Goal: Task Accomplishment & Management: Complete application form

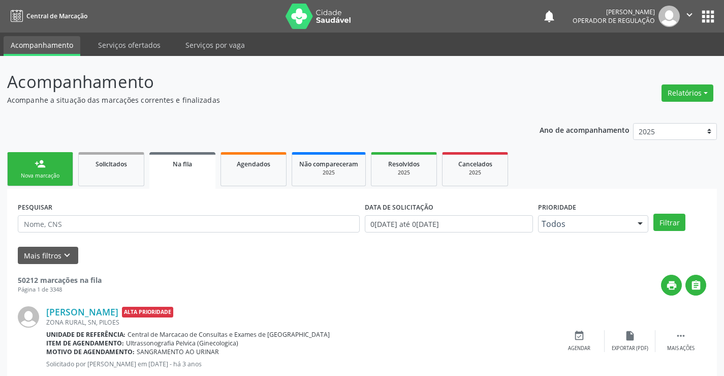
click at [43, 172] on div "Nova marcação" at bounding box center [40, 176] width 51 height 8
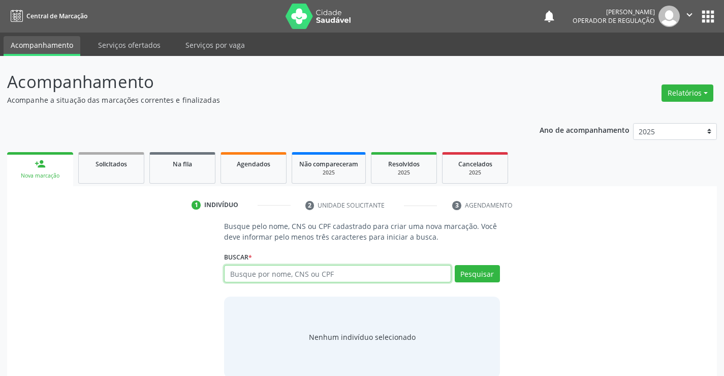
click at [296, 277] on input "text" at bounding box center [337, 273] width 227 height 17
type input "704703790209334"
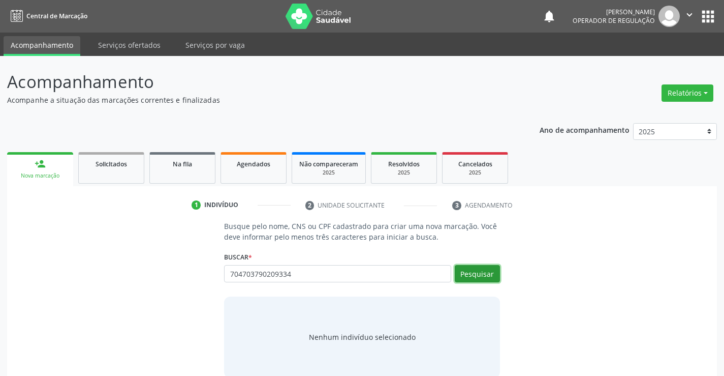
click at [483, 270] on button "Pesquisar" at bounding box center [477, 273] width 45 height 17
type input "704703790209334"
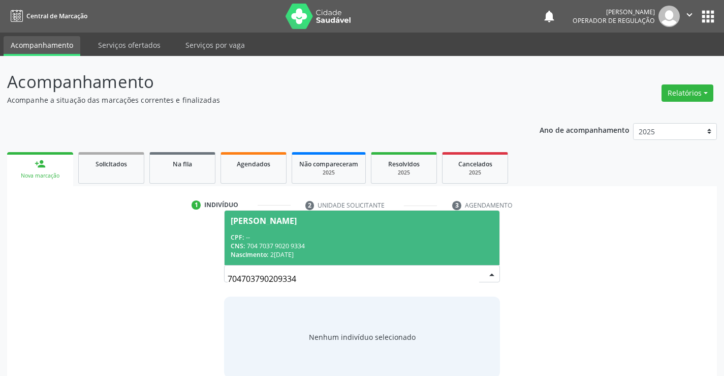
click at [272, 236] on div "CPF: --" at bounding box center [362, 237] width 262 height 9
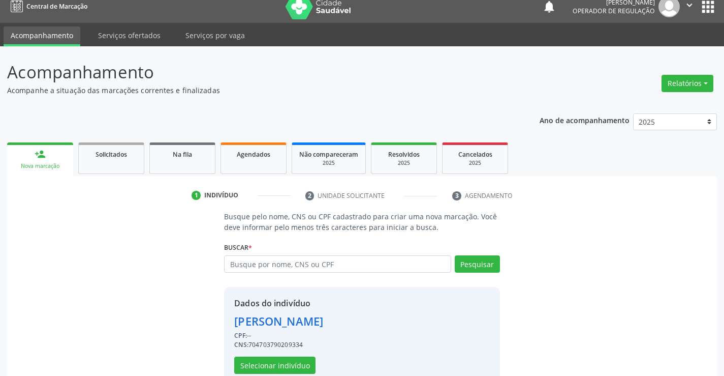
scroll to position [32, 0]
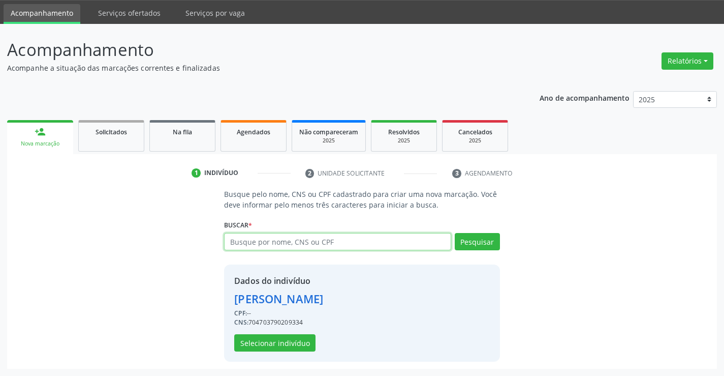
click at [278, 245] on input "text" at bounding box center [337, 241] width 227 height 17
type input "708905719810616"
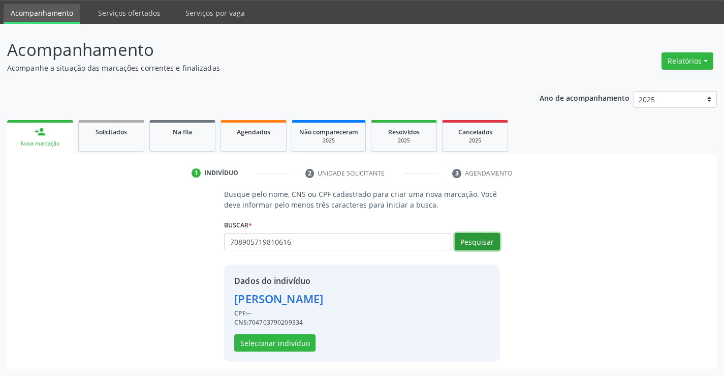
click at [477, 242] on button "Pesquisar" at bounding box center [477, 241] width 45 height 17
click at [227, 246] on div "708905719810616 Busque por nome, CNS ou CPF Nenhum resultado encontrado para: "…" at bounding box center [362, 245] width 276 height 24
click at [288, 239] on input "708905719810616" at bounding box center [337, 241] width 227 height 17
type input "708905719810619"
click at [479, 240] on button "Pesquisar" at bounding box center [477, 241] width 45 height 17
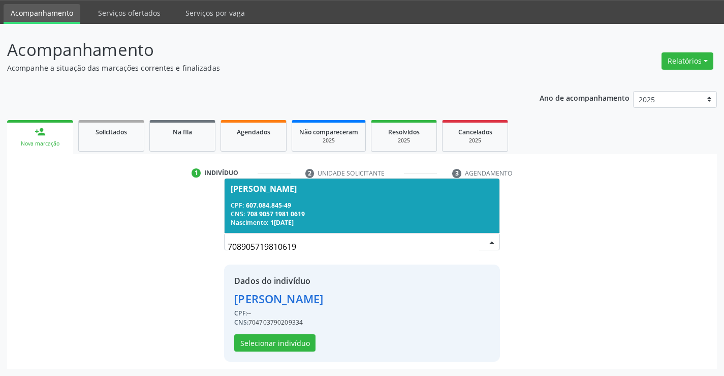
click at [285, 210] on div "CNS: 708 9057 1981 0619" at bounding box center [362, 213] width 262 height 9
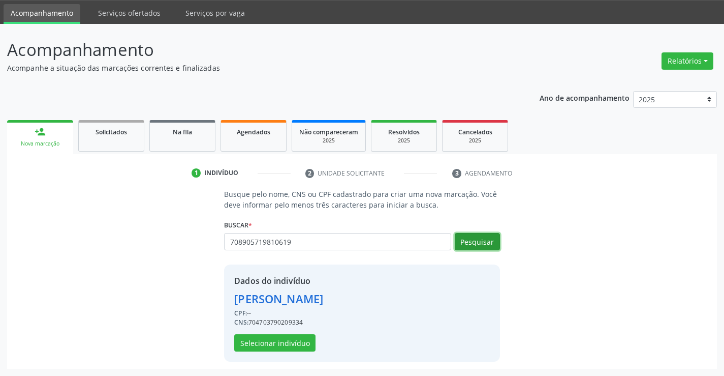
click at [481, 241] on button "Pesquisar" at bounding box center [477, 241] width 45 height 17
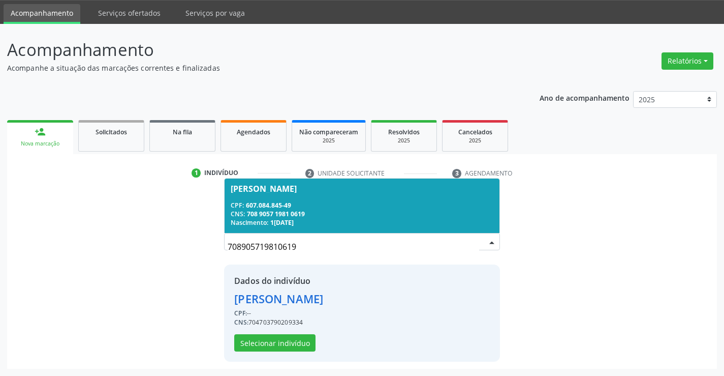
click at [395, 199] on span "[PERSON_NAME] CPF: 607.084.845-49 CNS: 708 9057 1981 0619 Nascimento: 1[DATE]" at bounding box center [362, 205] width 275 height 54
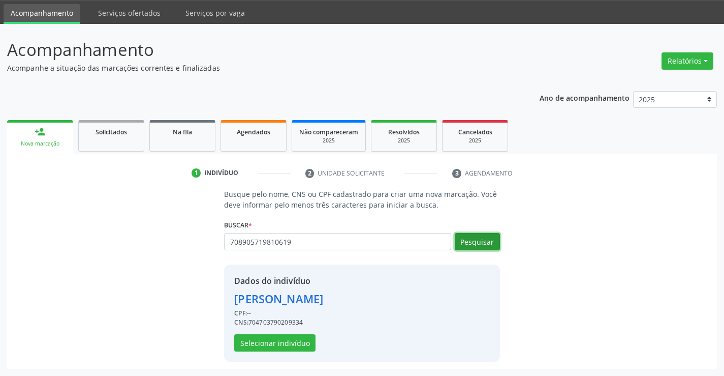
click at [465, 243] on button "Pesquisar" at bounding box center [477, 241] width 45 height 17
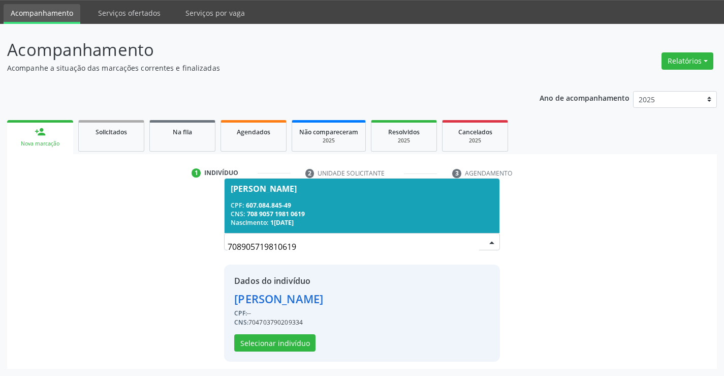
click at [246, 189] on div "[PERSON_NAME]" at bounding box center [264, 189] width 66 height 8
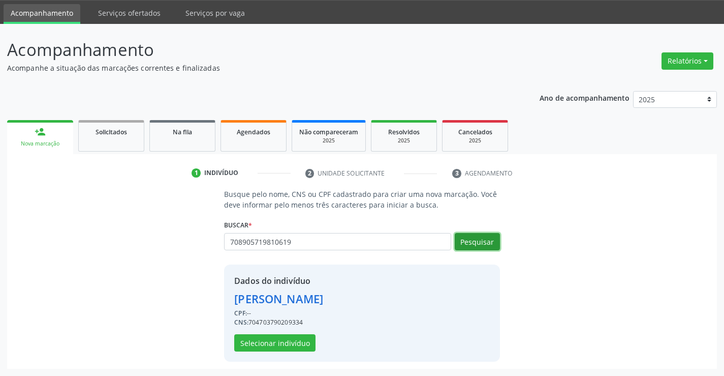
click at [479, 243] on button "Pesquisar" at bounding box center [477, 241] width 45 height 17
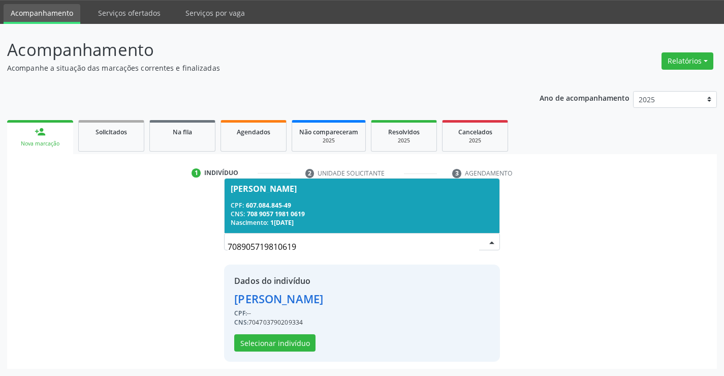
click at [241, 195] on span "[PERSON_NAME] CPF: 607.084.845-49 CNS: 708 9057 1981 0619 Nascimento: 1[DATE]" at bounding box center [362, 205] width 275 height 54
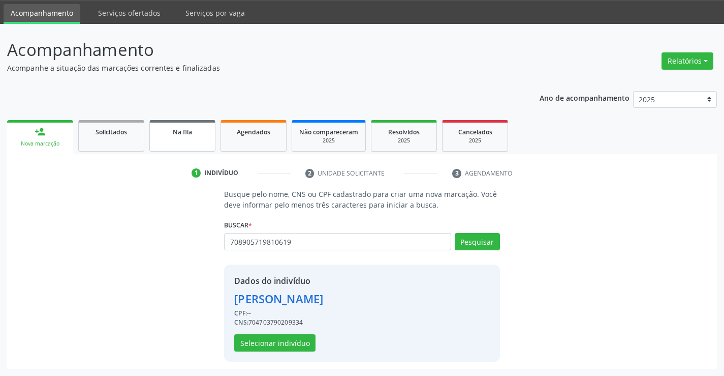
click at [186, 135] on span "Na fila" at bounding box center [182, 132] width 19 height 9
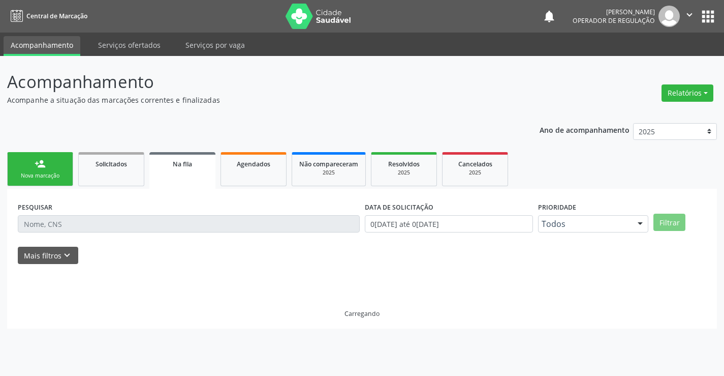
scroll to position [0, 0]
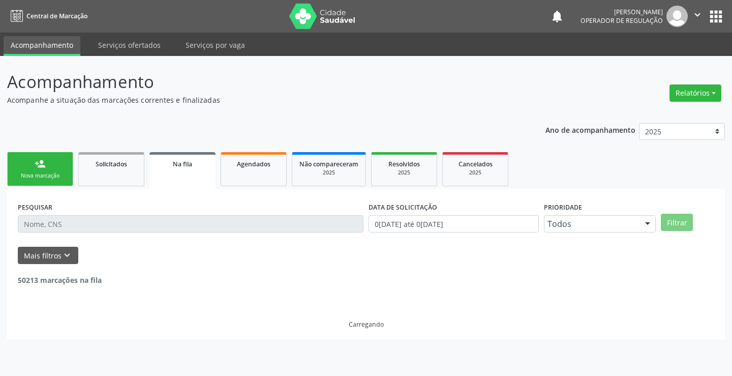
click at [38, 172] on div "Nova marcação" at bounding box center [40, 176] width 51 height 8
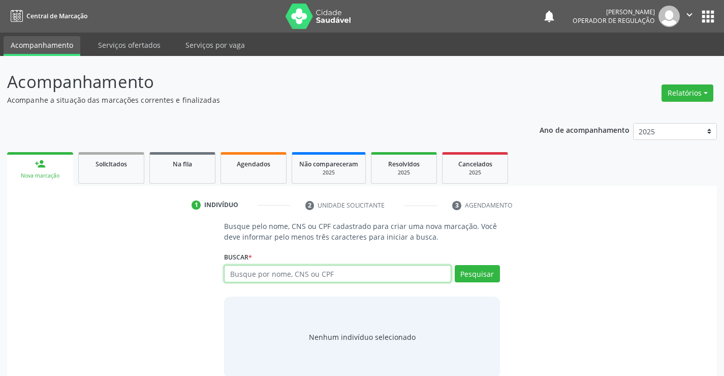
click at [256, 271] on input "text" at bounding box center [337, 273] width 227 height 17
type input "60708484549"
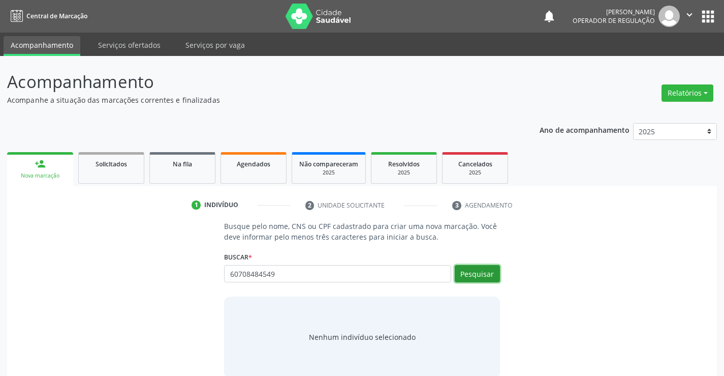
click at [476, 276] on button "Pesquisar" at bounding box center [477, 273] width 45 height 17
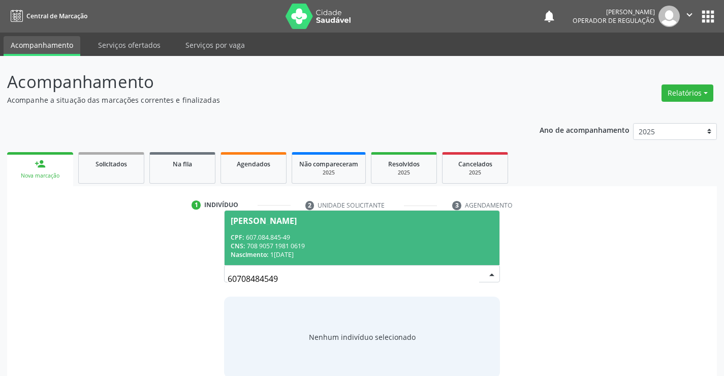
click at [329, 226] on span "[PERSON_NAME] CPF: 607.084.845-49 CNS: 708 9057 1981 0619 Nascimento: 1[DATE]" at bounding box center [362, 237] width 275 height 54
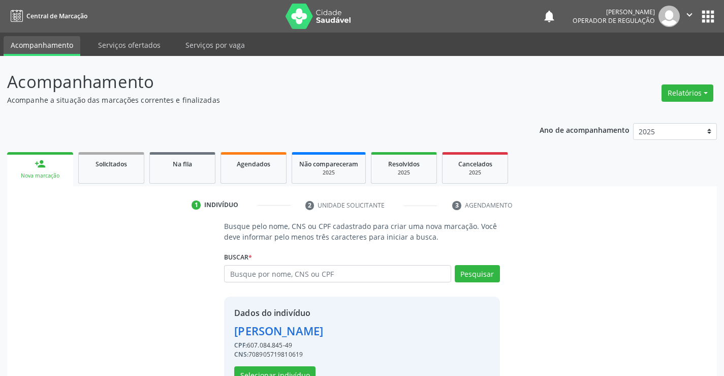
scroll to position [32, 0]
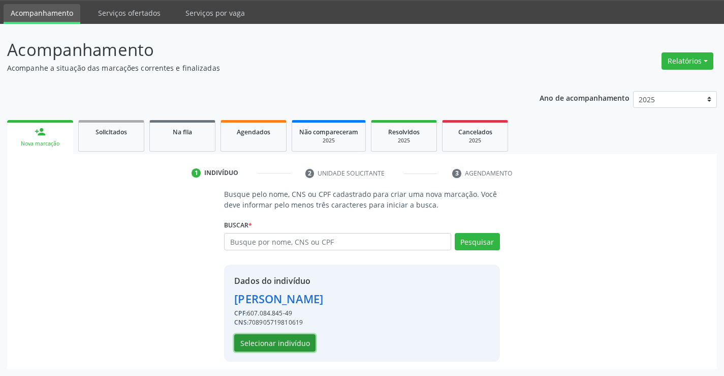
click at [263, 344] on button "Selecionar indivíduo" at bounding box center [274, 342] width 81 height 17
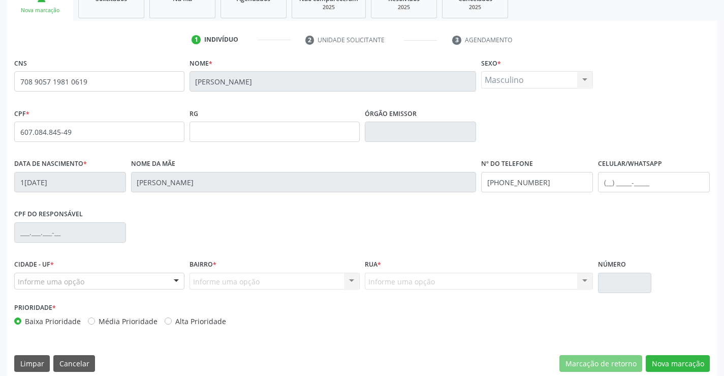
scroll to position [175, 0]
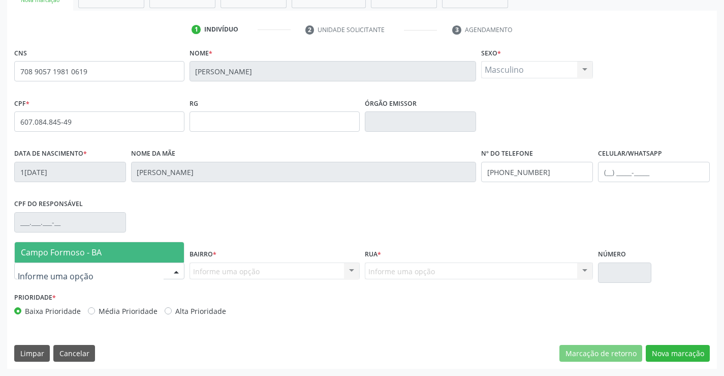
click at [173, 268] on div at bounding box center [176, 271] width 15 height 17
click at [140, 251] on span "Campo Formoso - BA" at bounding box center [99, 252] width 169 height 20
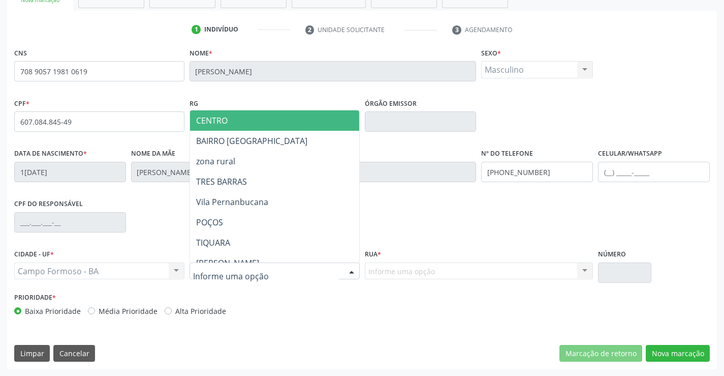
click at [353, 270] on div at bounding box center [351, 271] width 15 height 17
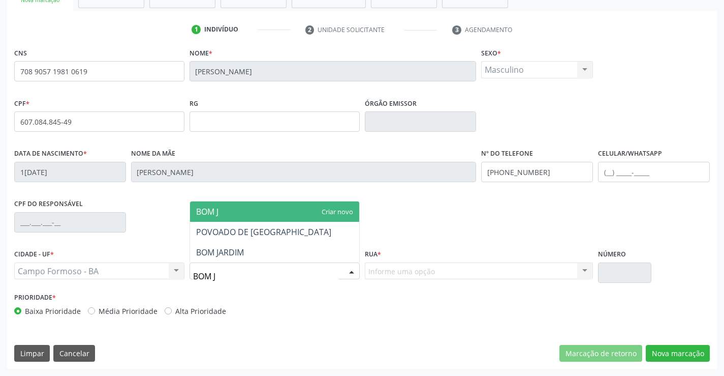
type input "BOM JA"
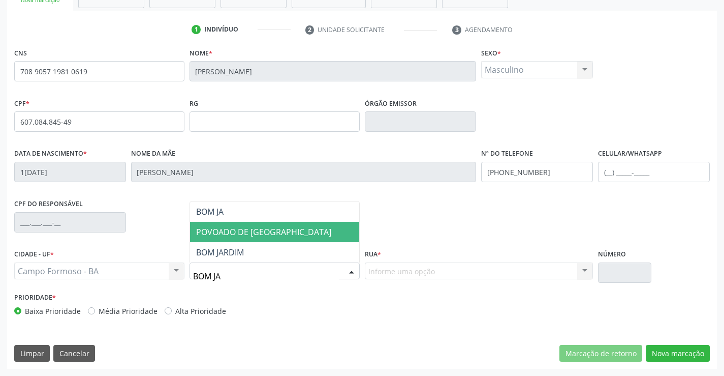
click at [267, 230] on span "POVOADO DE [GEOGRAPHIC_DATA]" at bounding box center [263, 231] width 135 height 11
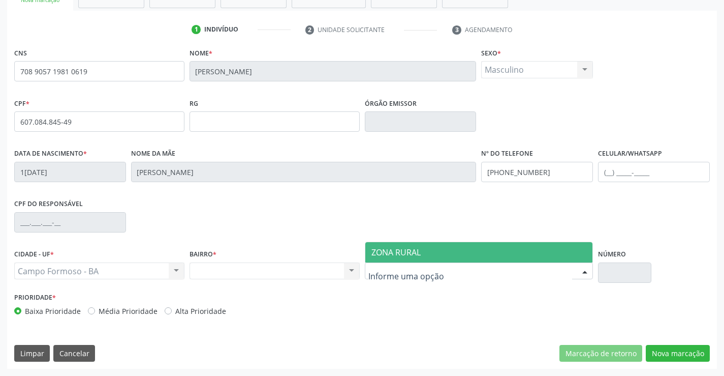
click at [584, 269] on div at bounding box center [584, 271] width 15 height 17
click at [410, 252] on span "ZONA RURAL" at bounding box center [396, 252] width 49 height 11
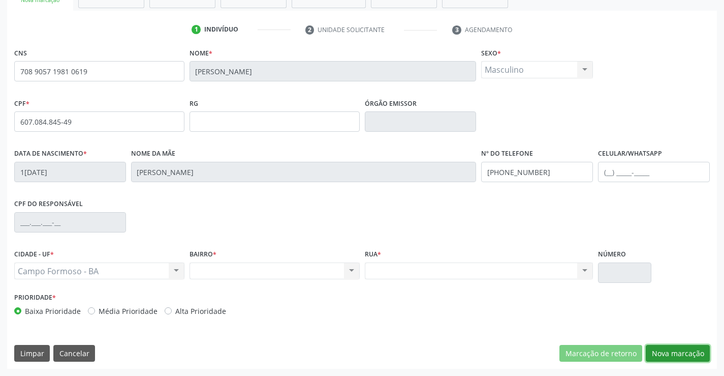
click at [667, 350] on button "Nova marcação" at bounding box center [678, 353] width 64 height 17
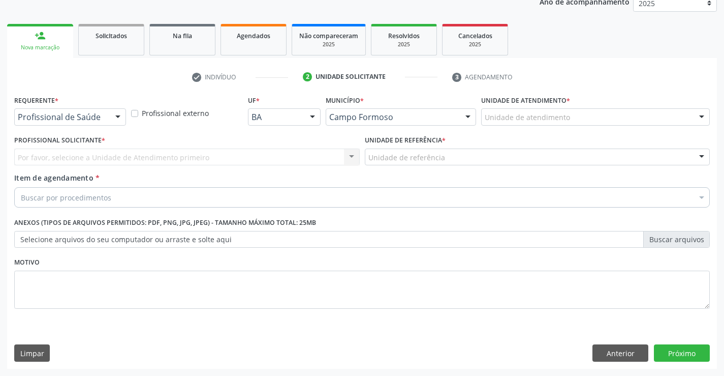
scroll to position [128, 0]
click at [116, 115] on div at bounding box center [117, 117] width 15 height 17
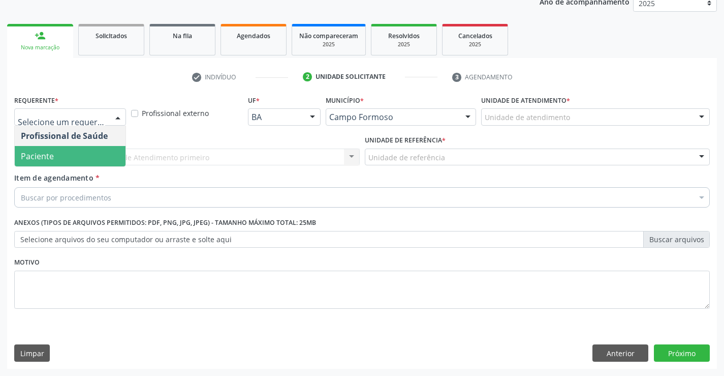
click at [72, 153] on span "Paciente" at bounding box center [70, 156] width 111 height 20
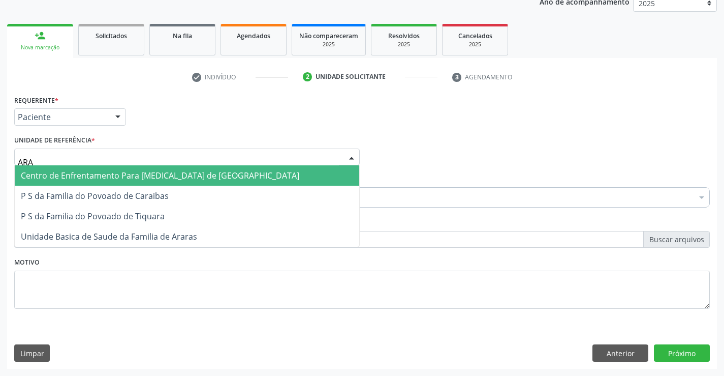
type input "ARAR"
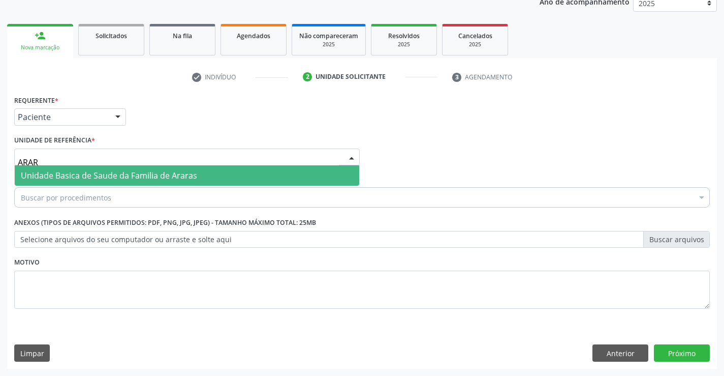
click at [84, 172] on span "Unidade Basica de Saude da Familia de Araras" at bounding box center [109, 175] width 176 height 11
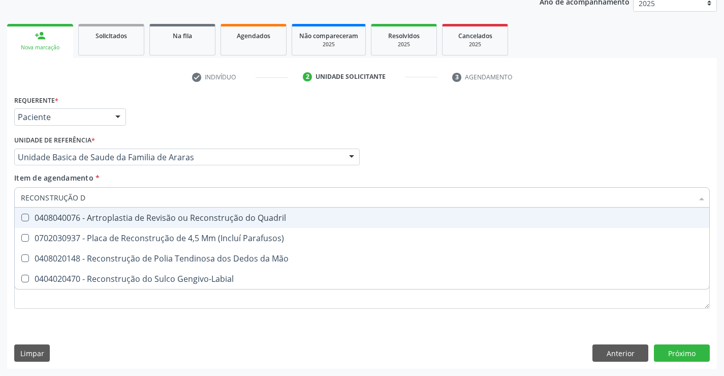
scroll to position [0, 0]
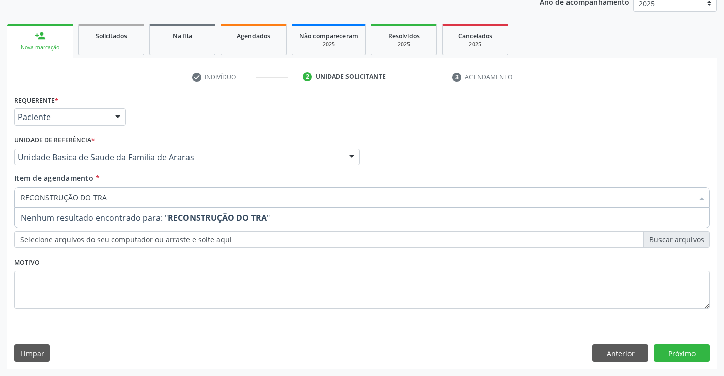
type input "RECONSTRUÇÃO DO TRA"
click at [20, 198] on div "RECONSTRUÇÃO DO TRA" at bounding box center [362, 197] width 696 height 20
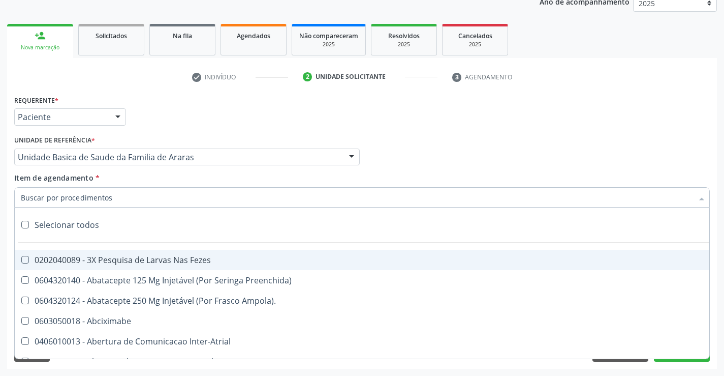
click at [21, 198] on input "Item de agendamento *" at bounding box center [357, 197] width 673 height 20
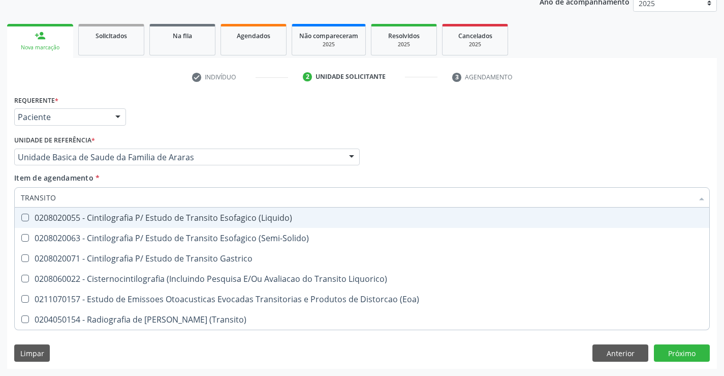
drag, startPoint x: 21, startPoint y: 196, endPoint x: 66, endPoint y: 201, distance: 45.0
click at [66, 201] on input "TRANSITO" at bounding box center [357, 197] width 673 height 20
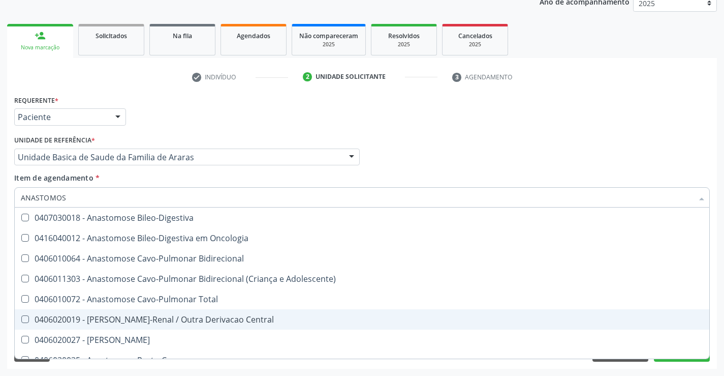
type input "ANASTOMOSE"
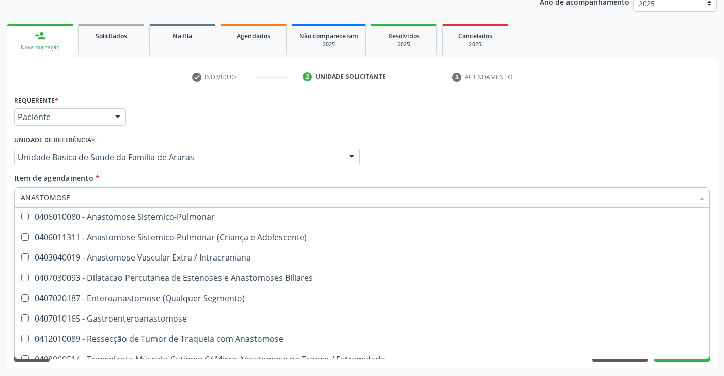
scroll to position [206, 0]
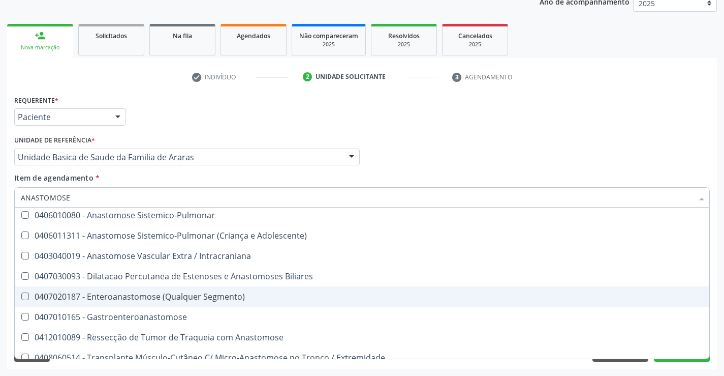
click at [136, 297] on div "0407020187 - Enteroanastomose (Qualquer Segmento)" at bounding box center [362, 296] width 683 height 8
checkbox Segmento\) "true"
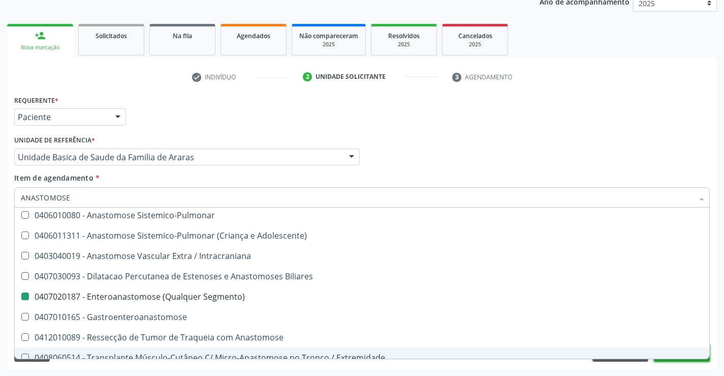
click at [667, 360] on button "Próximo" at bounding box center [682, 352] width 56 height 17
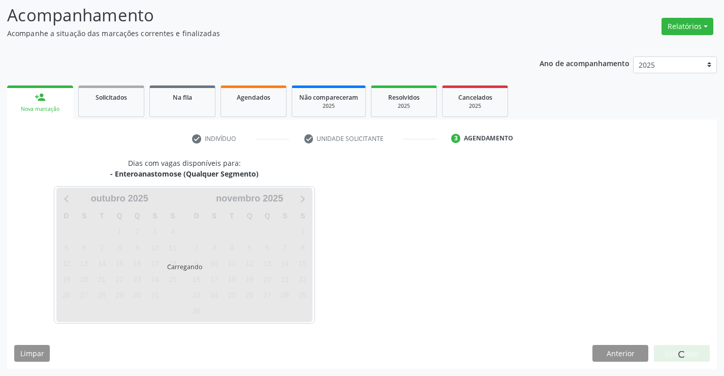
scroll to position [0, 0]
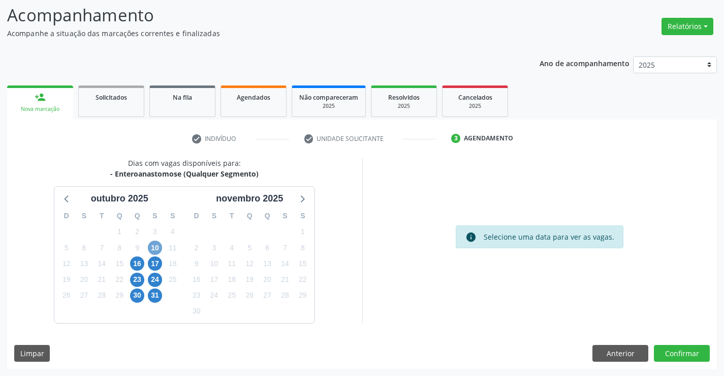
click at [152, 243] on span "10" at bounding box center [155, 247] width 14 height 14
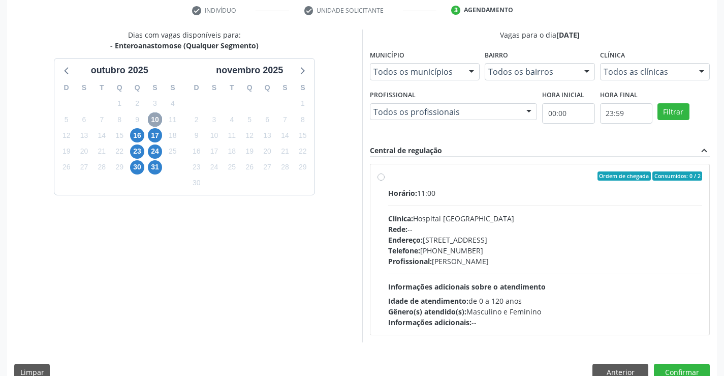
scroll to position [214, 0]
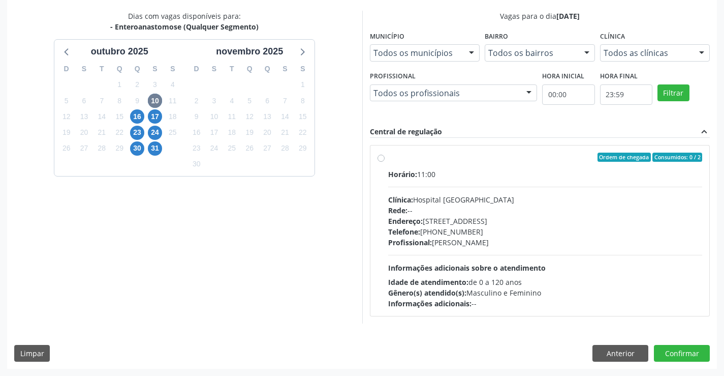
click at [388, 158] on label "Ordem de chegada Consumidos: 0 / 2 Horário: 11:00 Clínica: Hospital [GEOGRAPHIC…" at bounding box center [545, 231] width 315 height 156
click at [382, 158] on input "Ordem de chegada Consumidos: 0 / 2 Horário: 11:00 Clínica: Hospital [GEOGRAPHIC…" at bounding box center [381, 157] width 7 height 9
radio input "true"
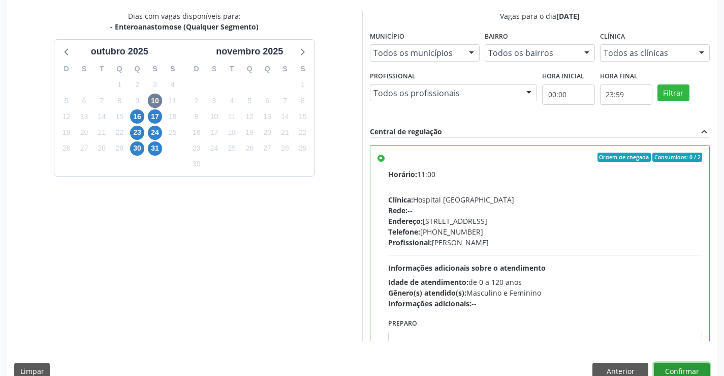
click at [679, 366] on button "Confirmar" at bounding box center [682, 370] width 56 height 17
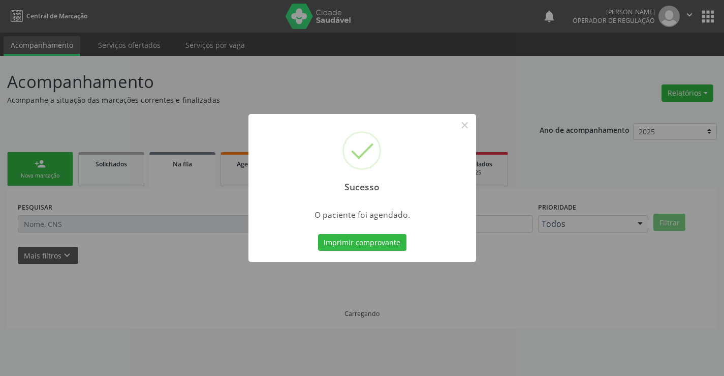
scroll to position [0, 0]
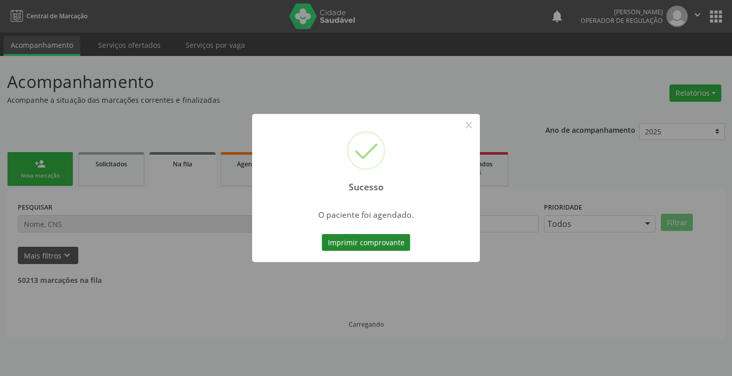
click at [351, 242] on button "Imprimir comprovante" at bounding box center [366, 242] width 88 height 17
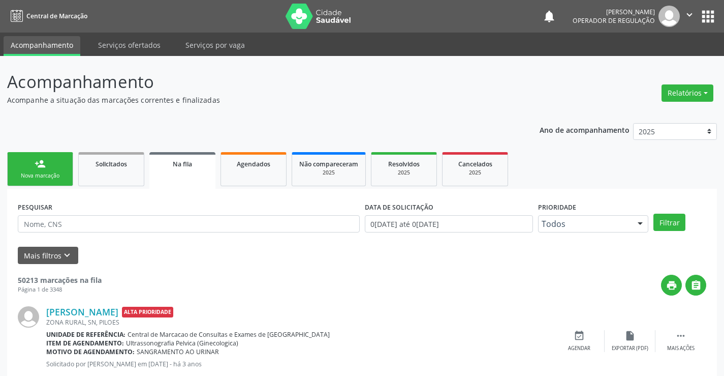
click at [33, 174] on div "Nova marcação" at bounding box center [40, 176] width 51 height 8
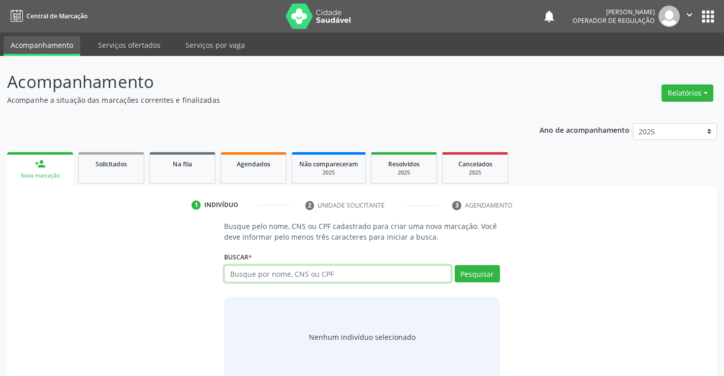
click at [322, 276] on input "text" at bounding box center [337, 273] width 227 height 17
type input "707804610838316"
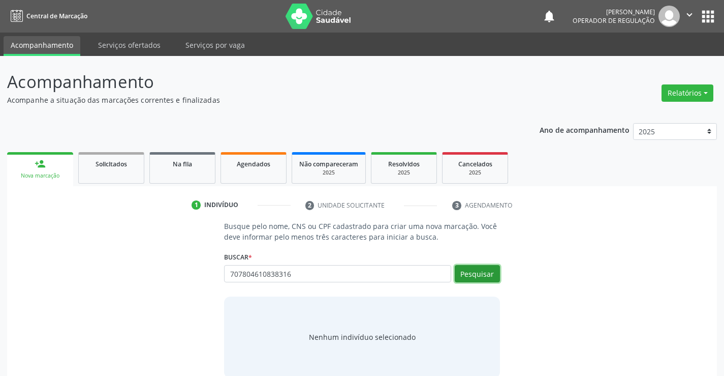
click at [473, 273] on button "Pesquisar" at bounding box center [477, 273] width 45 height 17
type input "707804610838316"
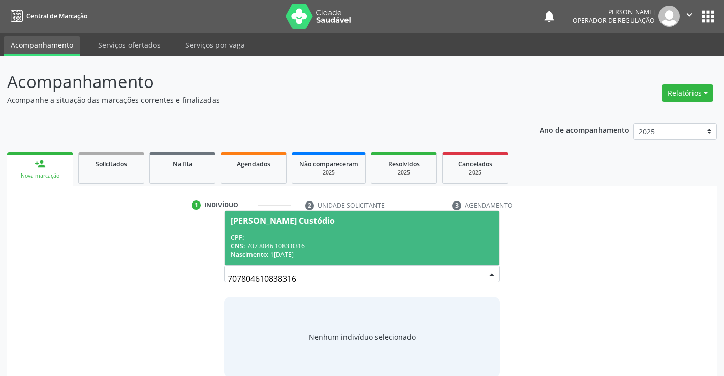
click at [280, 224] on div "[PERSON_NAME] Custódio" at bounding box center [283, 221] width 104 height 8
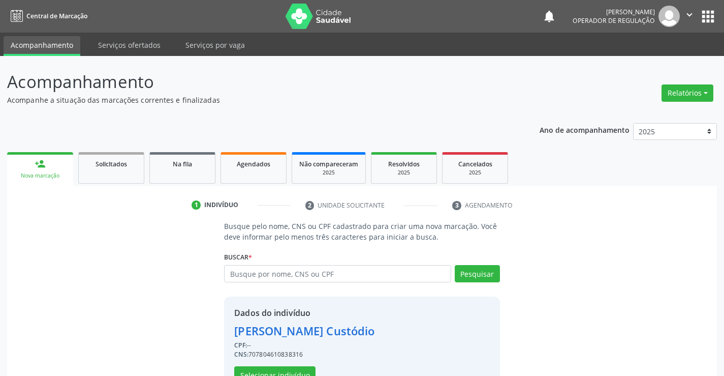
scroll to position [32, 0]
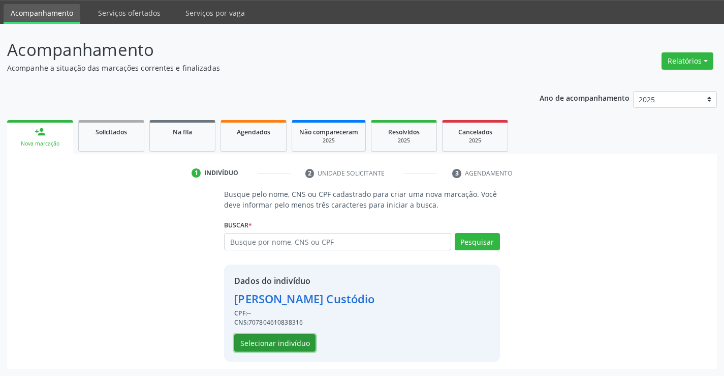
click at [267, 344] on button "Selecionar indivíduo" at bounding box center [274, 342] width 81 height 17
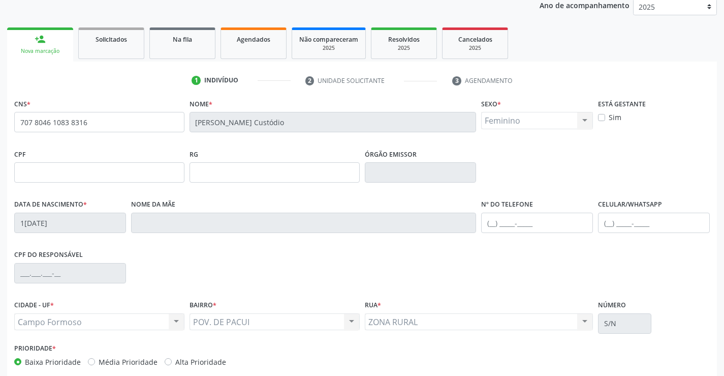
scroll to position [175, 0]
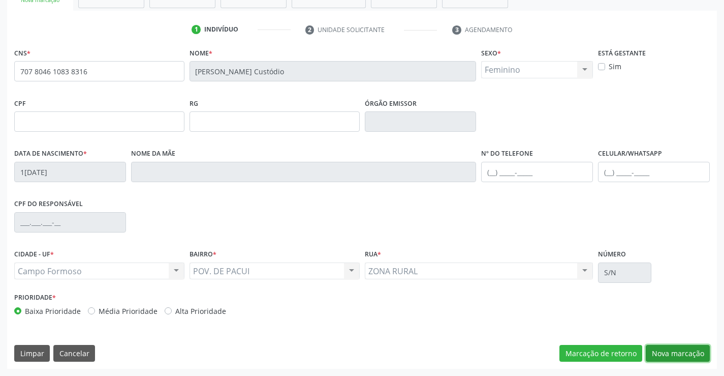
click at [682, 353] on button "Nova marcação" at bounding box center [678, 353] width 64 height 17
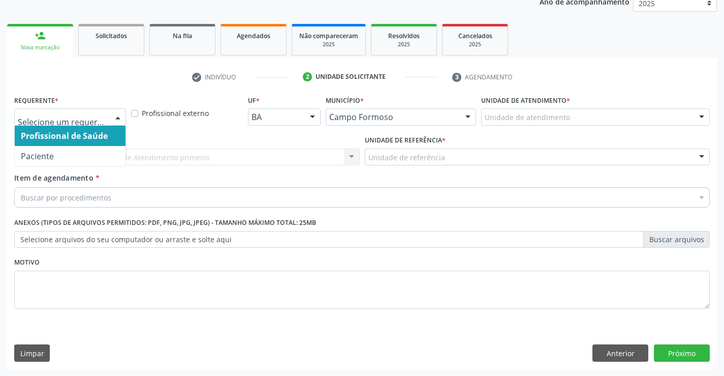
click at [118, 116] on div at bounding box center [117, 117] width 15 height 17
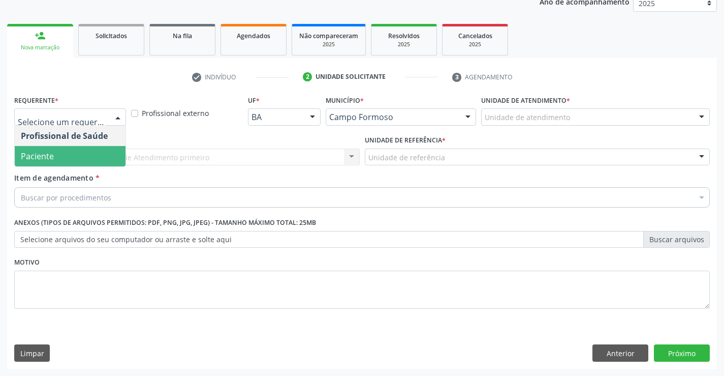
click at [64, 157] on span "Paciente" at bounding box center [70, 156] width 111 height 20
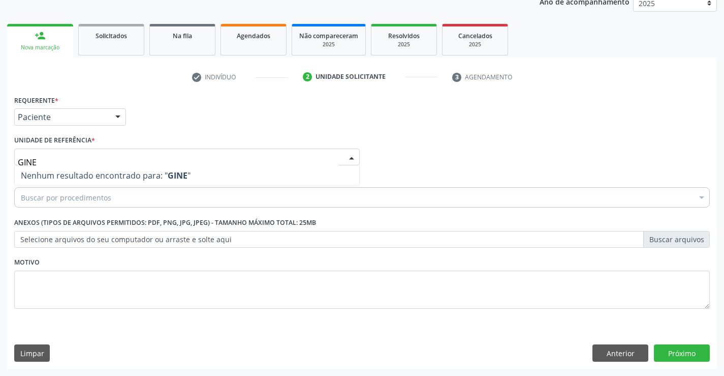
drag, startPoint x: 19, startPoint y: 161, endPoint x: 57, endPoint y: 161, distance: 38.1
click at [57, 161] on input "GINE" at bounding box center [178, 162] width 321 height 20
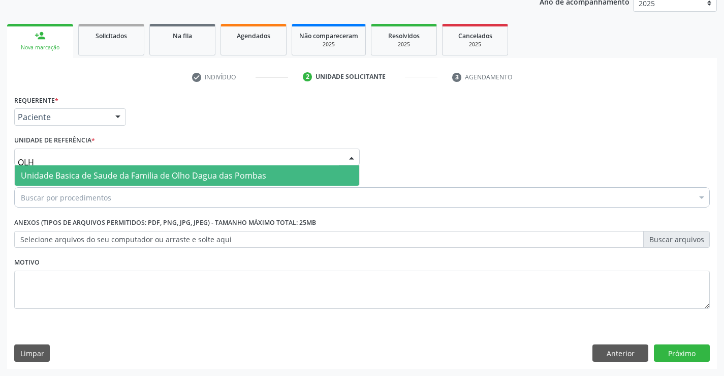
type input "OLHO"
click at [95, 171] on span "Unidade Basica de Saude da Familia de Olho Dagua das Pombas" at bounding box center [144, 175] width 246 height 11
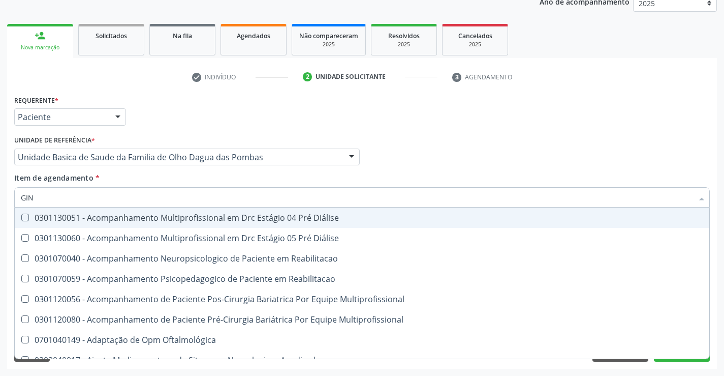
type input "GINE"
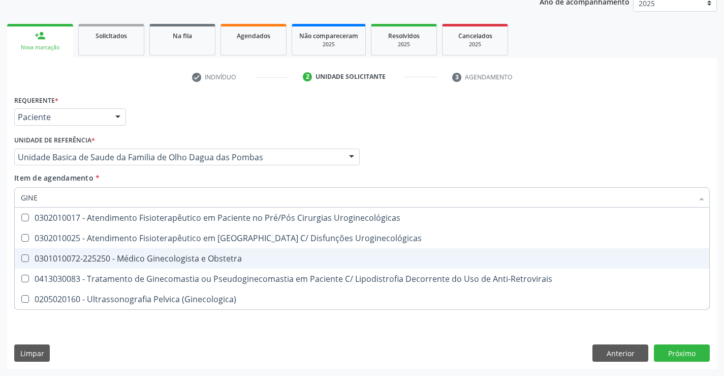
click at [136, 257] on div "0301010072-225250 - Médico Ginecologista e Obstetra" at bounding box center [362, 258] width 683 height 8
checkbox Obstetra "true"
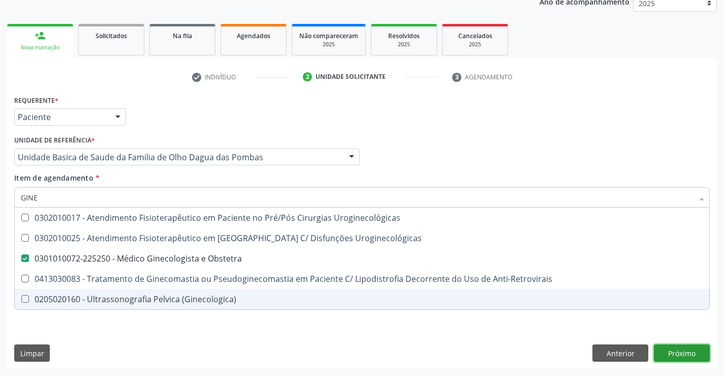
click at [689, 353] on div "Requerente * Paciente Profissional de Saúde Paciente Nenhum resultado encontrad…" at bounding box center [362, 231] width 710 height 276
checkbox Uroginecológicas "true"
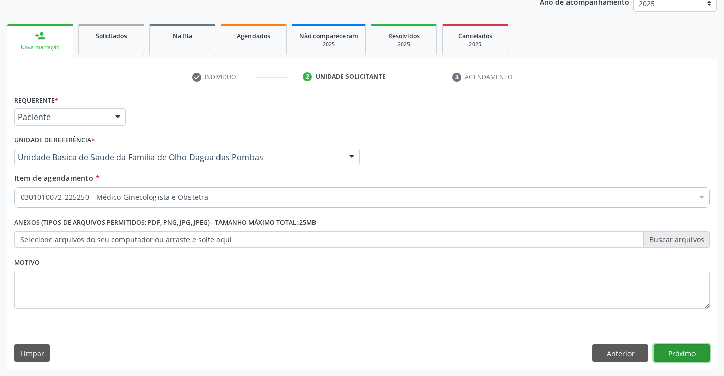
click at [680, 347] on button "Próximo" at bounding box center [682, 352] width 56 height 17
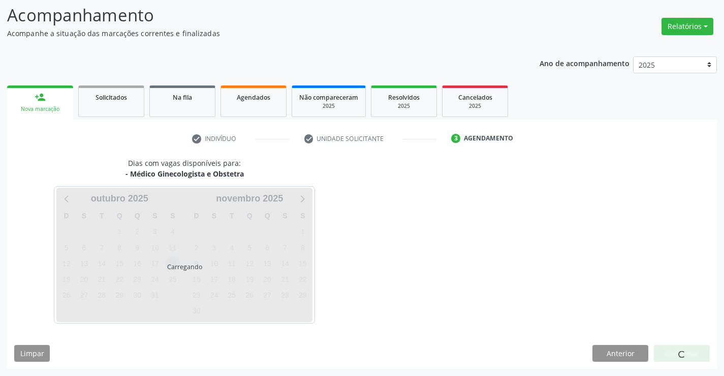
scroll to position [67, 0]
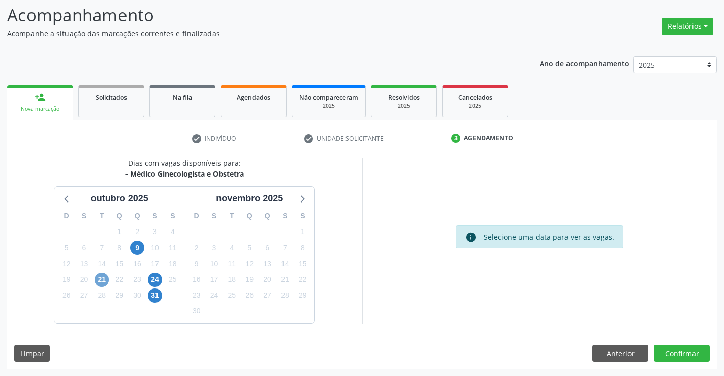
click at [104, 278] on span "21" at bounding box center [102, 279] width 14 height 14
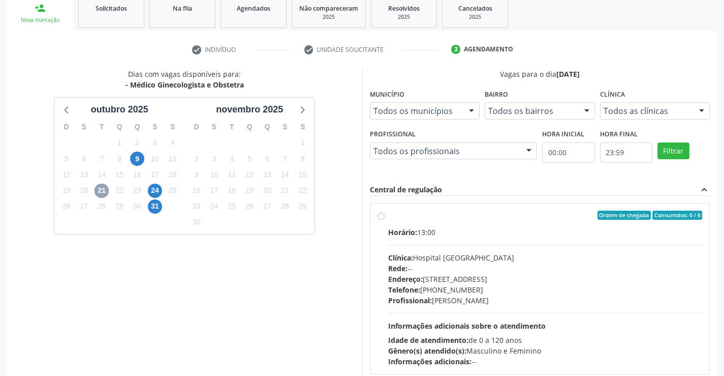
scroll to position [214, 0]
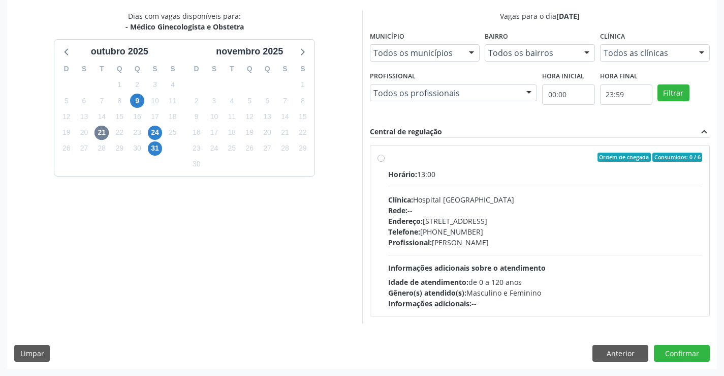
click at [388, 157] on label "Ordem de chegada Consumidos: 0 / 6 Horário: 13:00 Clínica: Hospital [GEOGRAPHIC…" at bounding box center [545, 231] width 315 height 156
click at [381, 157] on input "Ordem de chegada Consumidos: 0 / 6 Horário: 13:00 Clínica: Hospital [GEOGRAPHIC…" at bounding box center [381, 157] width 7 height 9
radio input "true"
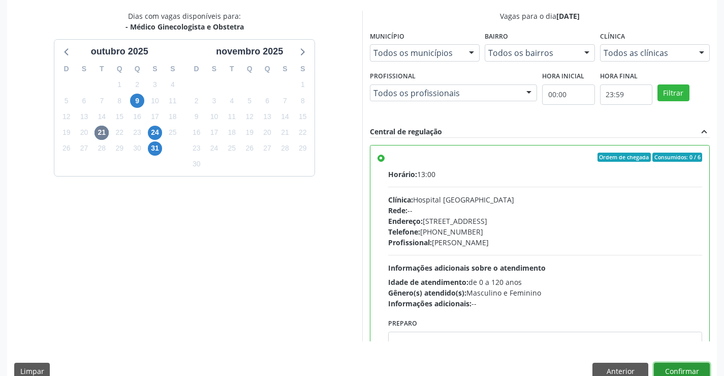
click at [666, 365] on button "Confirmar" at bounding box center [682, 370] width 56 height 17
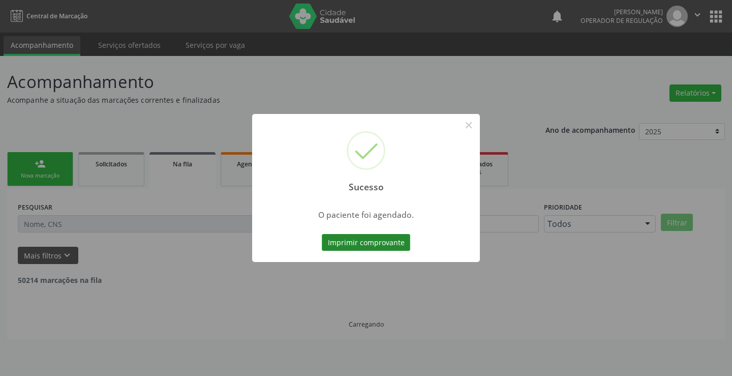
click at [345, 244] on button "Imprimir comprovante" at bounding box center [366, 242] width 88 height 17
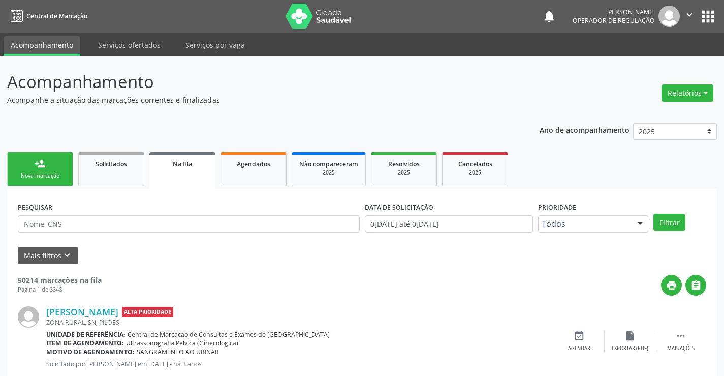
click at [47, 167] on link "person_add Nova marcação" at bounding box center [40, 169] width 66 height 34
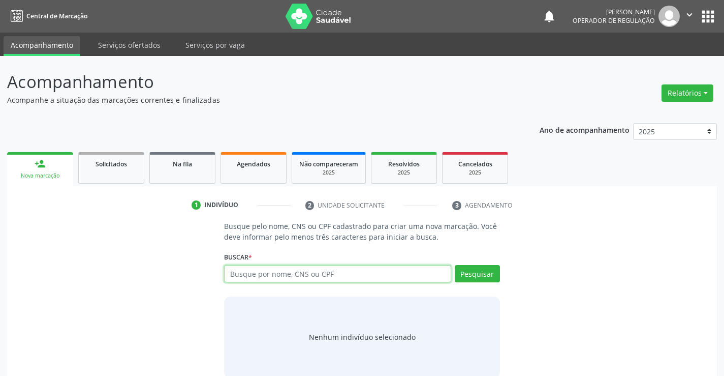
click at [252, 279] on input "text" at bounding box center [337, 273] width 227 height 17
type input "707805653114116"
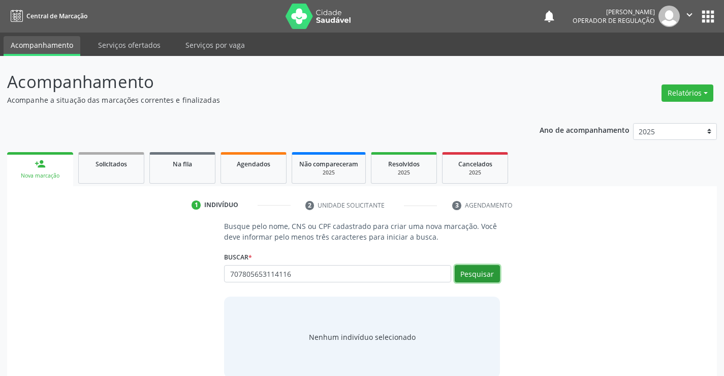
click at [474, 267] on button "Pesquisar" at bounding box center [477, 273] width 45 height 17
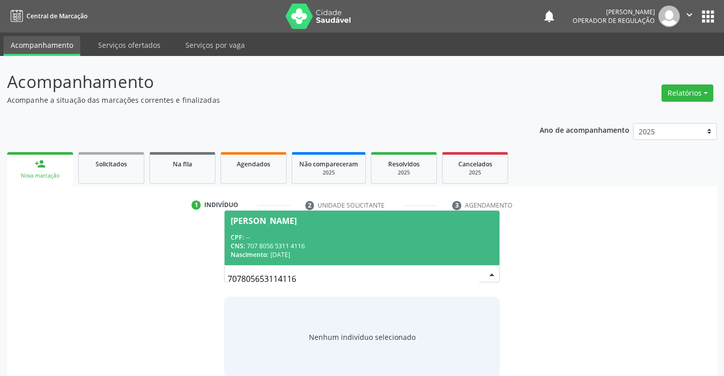
click at [278, 243] on div "CNS: 707 8056 5311 4116" at bounding box center [362, 245] width 262 height 9
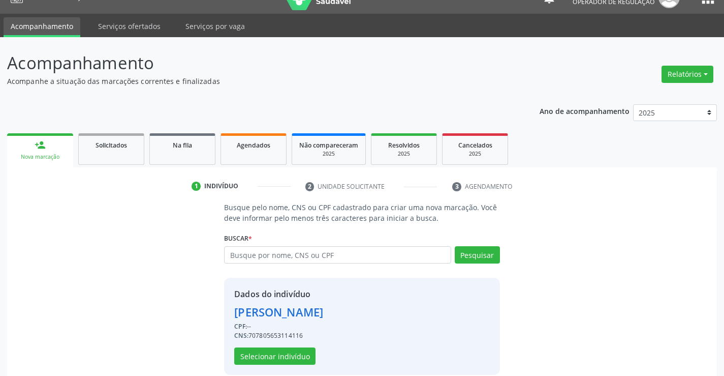
scroll to position [32, 0]
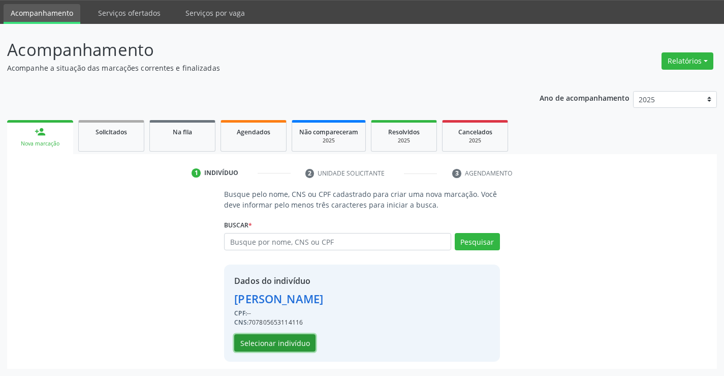
click at [277, 344] on button "Selecionar indivíduo" at bounding box center [274, 342] width 81 height 17
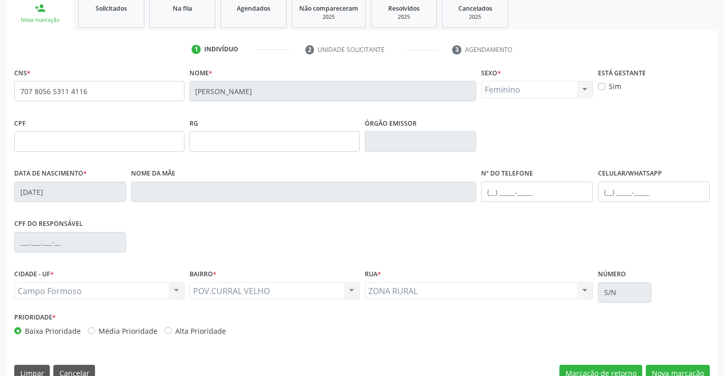
scroll to position [175, 0]
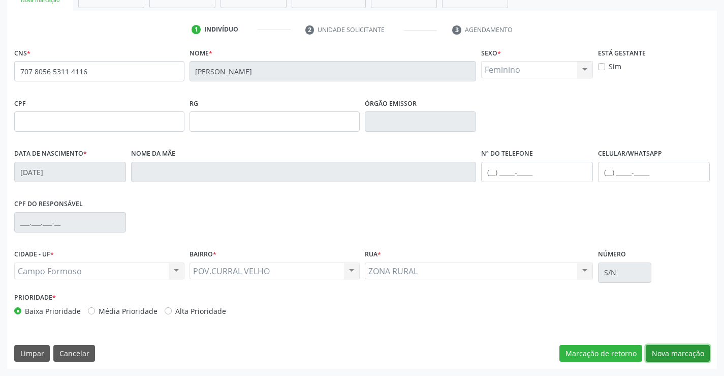
click at [680, 350] on button "Nova marcação" at bounding box center [678, 353] width 64 height 17
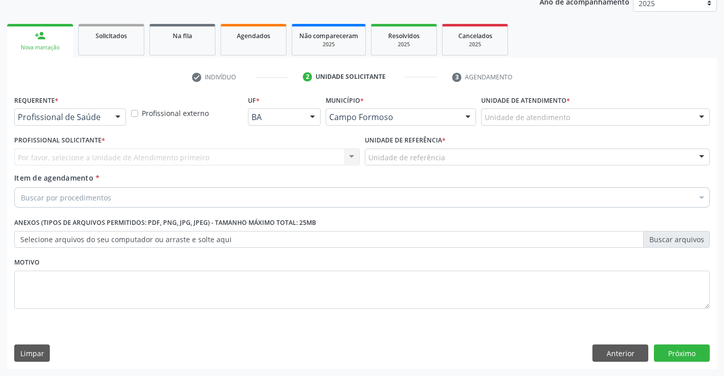
scroll to position [128, 0]
click at [117, 118] on div at bounding box center [117, 117] width 15 height 17
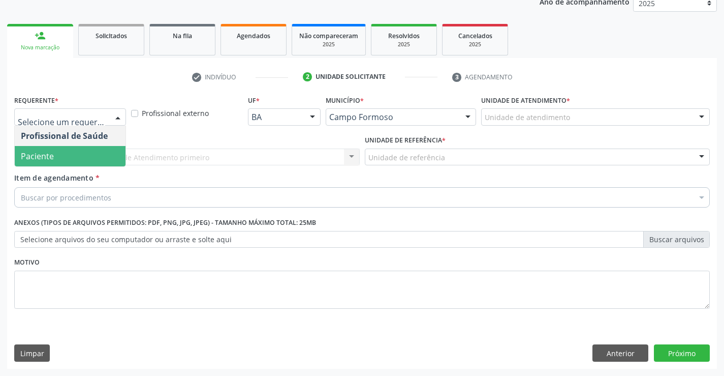
click at [53, 159] on span "Paciente" at bounding box center [70, 156] width 111 height 20
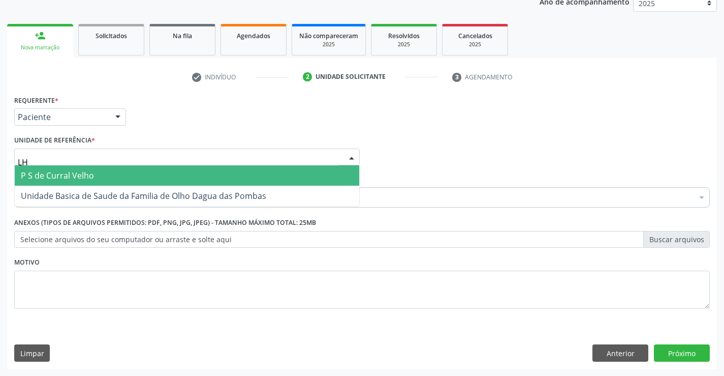
type input "LHO"
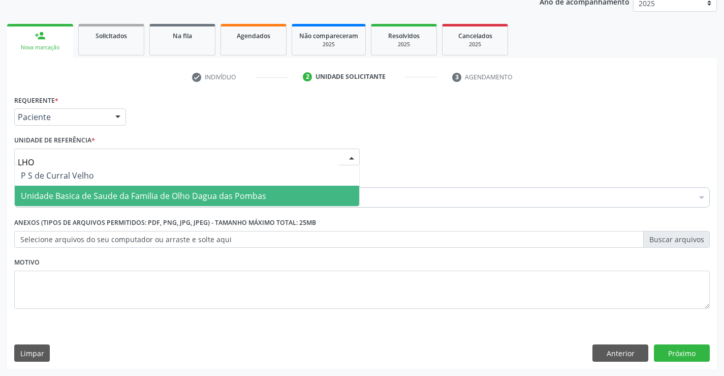
click at [74, 195] on span "Unidade Basica de Saude da Familia de Olho Dagua das Pombas" at bounding box center [144, 195] width 246 height 11
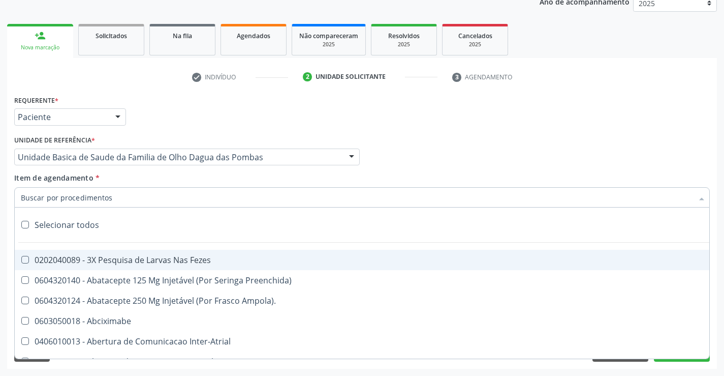
click at [78, 195] on input "Item de agendamento *" at bounding box center [357, 197] width 673 height 20
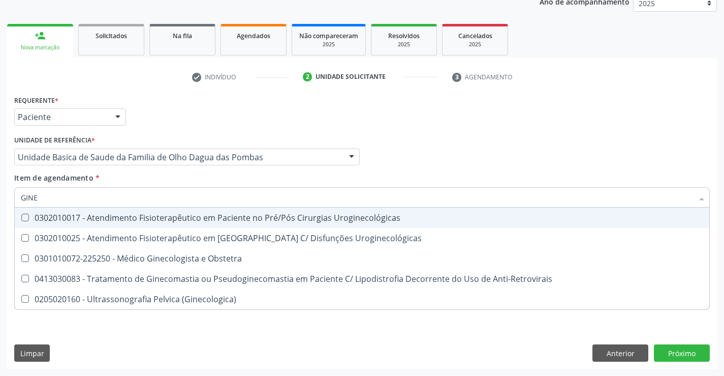
type input "GINEC"
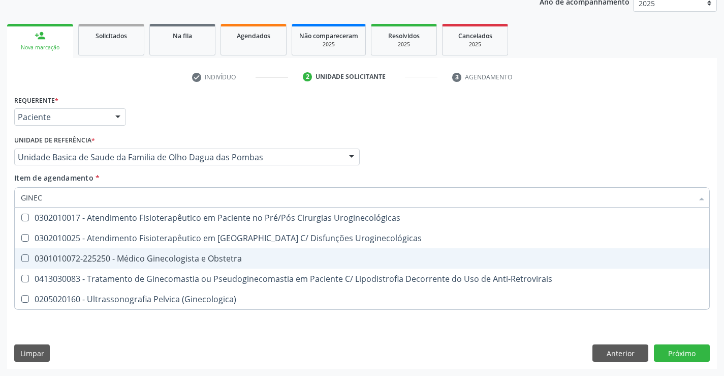
click at [111, 257] on div "0301010072-225250 - Médico Ginecologista e Obstetra" at bounding box center [362, 258] width 683 height 8
checkbox Obstetra "true"
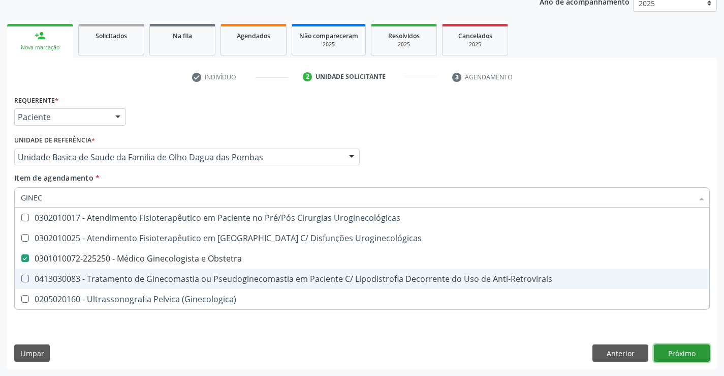
click at [675, 355] on div "Requerente * Paciente Profissional de Saúde Paciente Nenhum resultado encontrad…" at bounding box center [362, 231] width 710 height 276
checkbox Uroginecológicas "true"
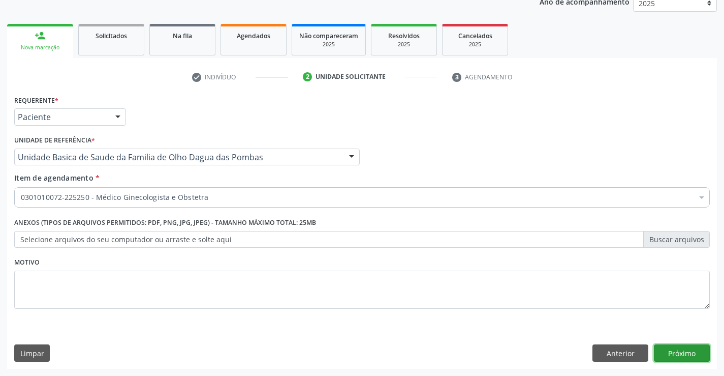
click at [668, 357] on button "Próximo" at bounding box center [682, 352] width 56 height 17
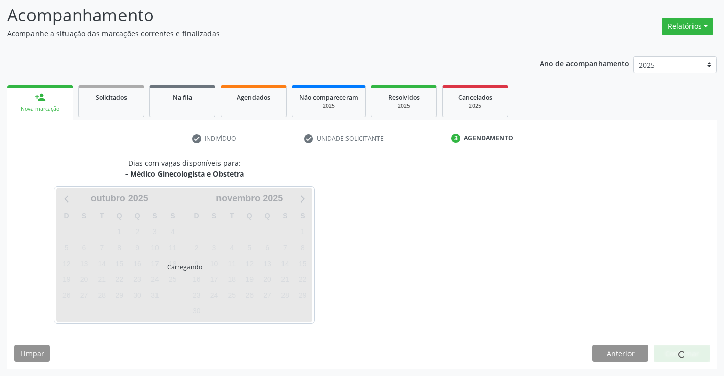
scroll to position [67, 0]
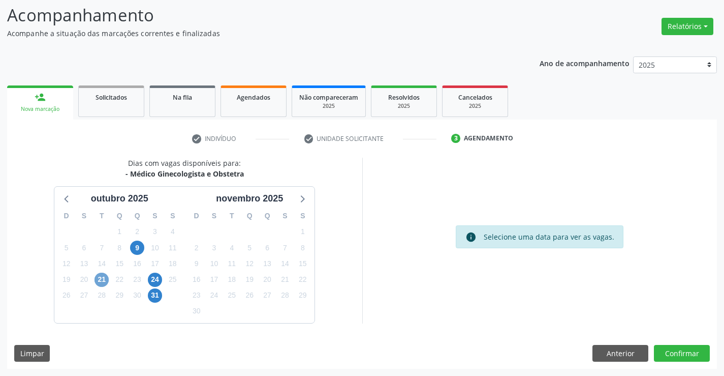
click at [101, 279] on span "21" at bounding box center [102, 279] width 14 height 14
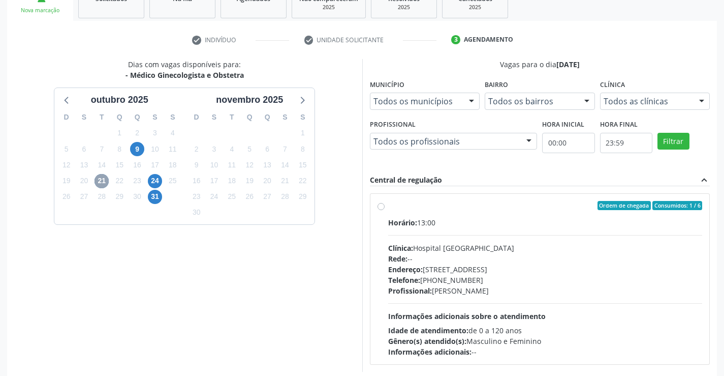
scroll to position [179, 0]
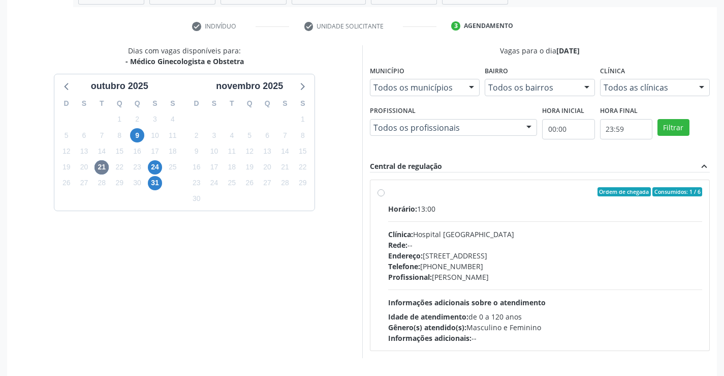
click at [388, 191] on label "Ordem de chegada Consumidos: 1 / 6 Horário: 13:00 Clínica: Hospital [GEOGRAPHIC…" at bounding box center [545, 265] width 315 height 156
click at [379, 191] on input "Ordem de chegada Consumidos: 1 / 6 Horário: 13:00 Clínica: Hospital [GEOGRAPHIC…" at bounding box center [381, 191] width 7 height 9
radio input "true"
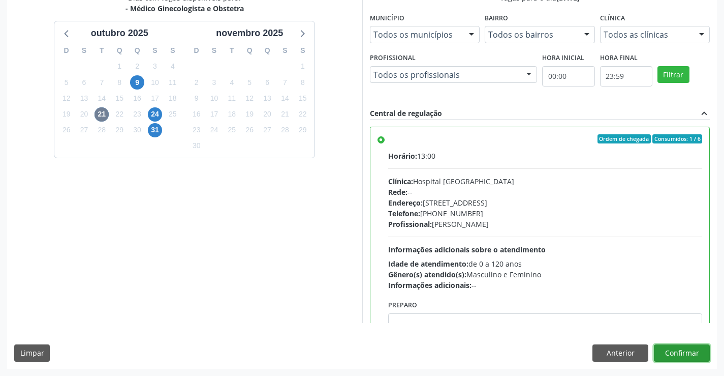
click at [675, 349] on button "Confirmar" at bounding box center [682, 352] width 56 height 17
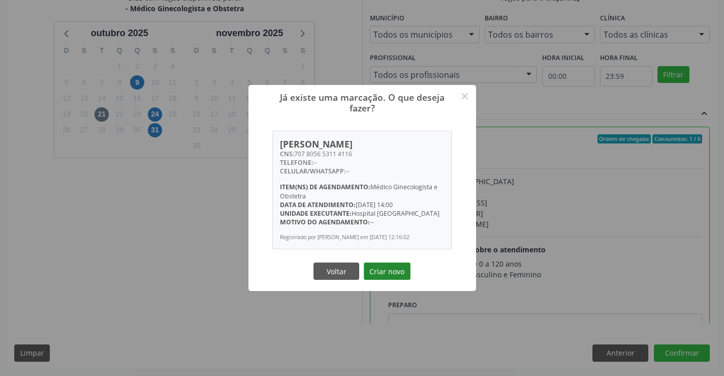
click at [397, 273] on button "Criar novo" at bounding box center [387, 270] width 47 height 17
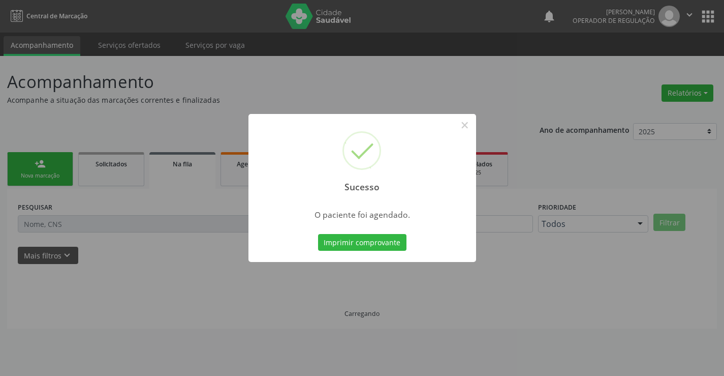
scroll to position [0, 0]
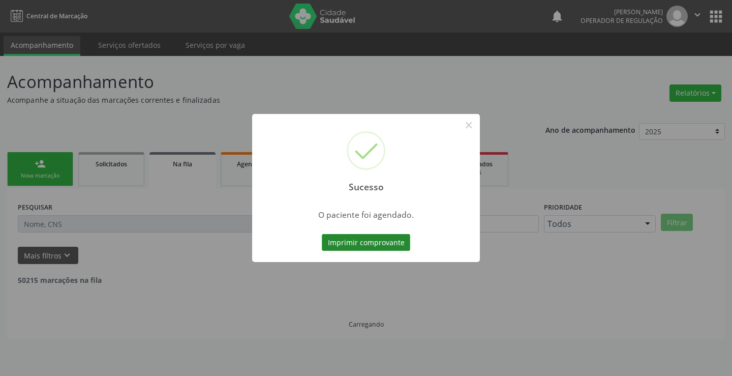
click at [384, 240] on button "Imprimir comprovante" at bounding box center [366, 242] width 88 height 17
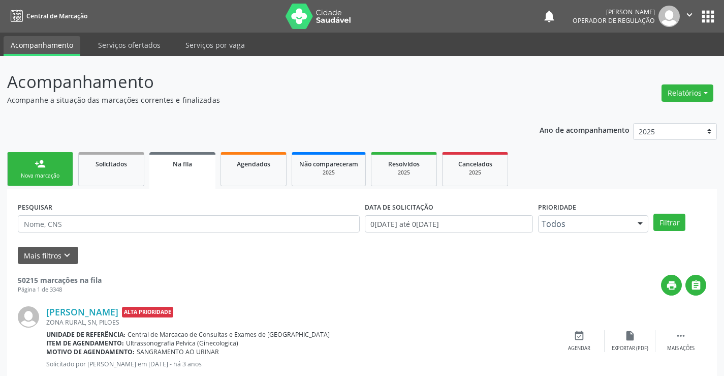
click at [687, 12] on icon "" at bounding box center [689, 14] width 11 height 11
click at [658, 63] on link "Sair" at bounding box center [664, 62] width 70 height 14
